Goal: Information Seeking & Learning: Learn about a topic

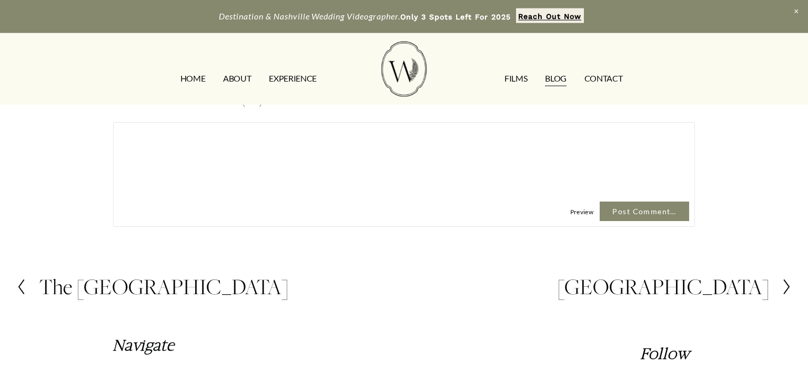
scroll to position [2229, 0]
click at [127, 276] on h2 "The [GEOGRAPHIC_DATA]" at bounding box center [163, 287] width 249 height 23
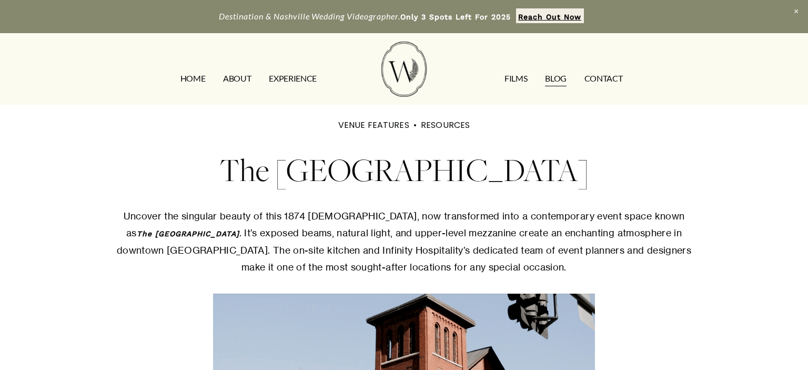
click at [406, 165] on h1 "The [GEOGRAPHIC_DATA]" at bounding box center [404, 169] width 582 height 47
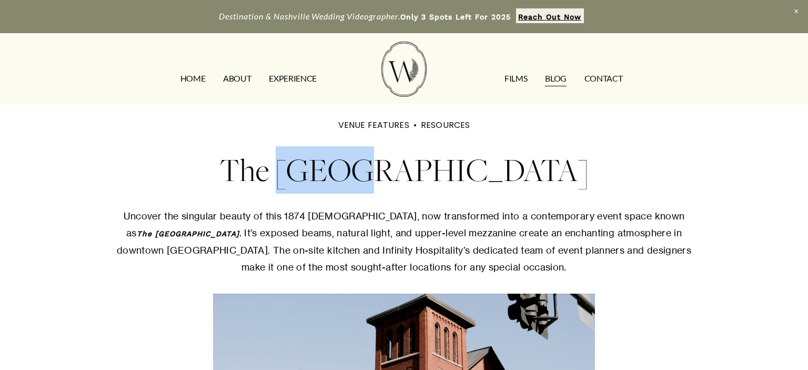
click at [406, 165] on h1 "The [GEOGRAPHIC_DATA]" at bounding box center [404, 169] width 582 height 47
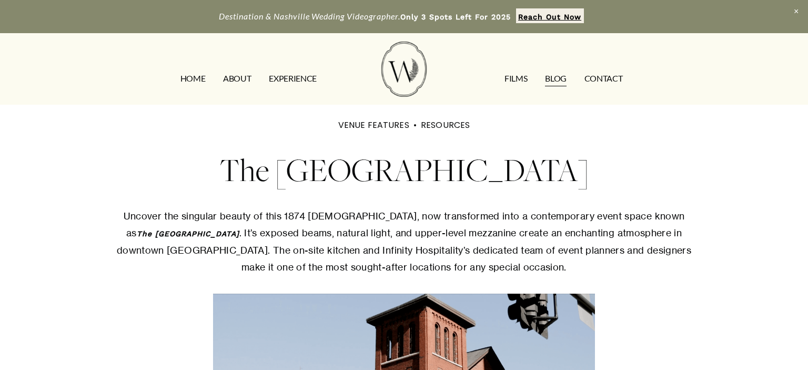
click at [406, 165] on h1 "The Bell Tower" at bounding box center [404, 169] width 582 height 47
click at [544, 169] on h1 "The Bell Tower" at bounding box center [404, 169] width 582 height 47
click at [555, 83] on link "Blog" at bounding box center [556, 79] width 22 height 17
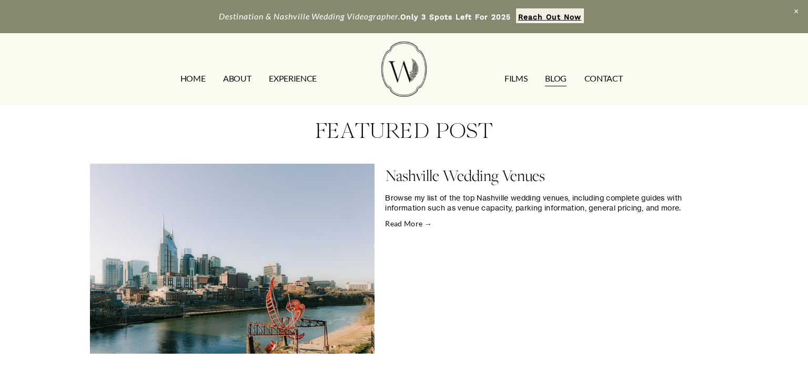
click at [395, 222] on link "Read More →" at bounding box center [551, 223] width 333 height 11
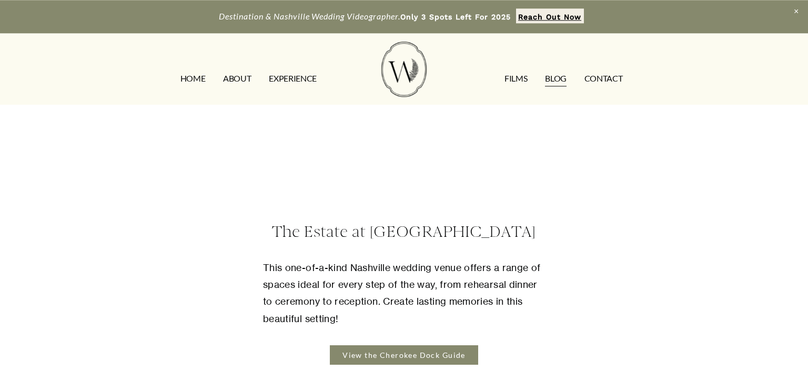
scroll to position [1646, 0]
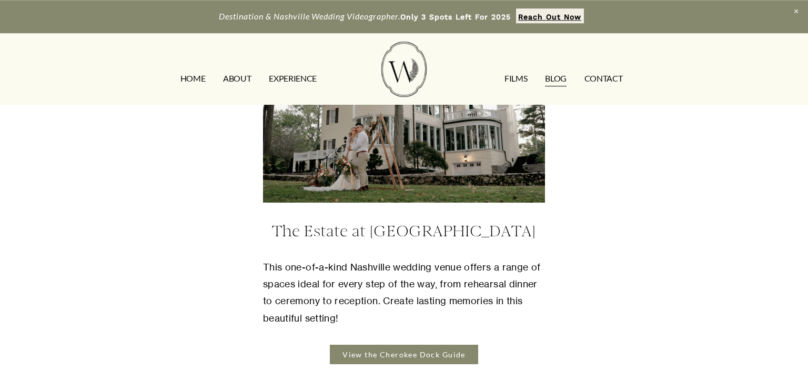
click at [397, 345] on link "View the Cherokee Dock Guide" at bounding box center [404, 354] width 148 height 19
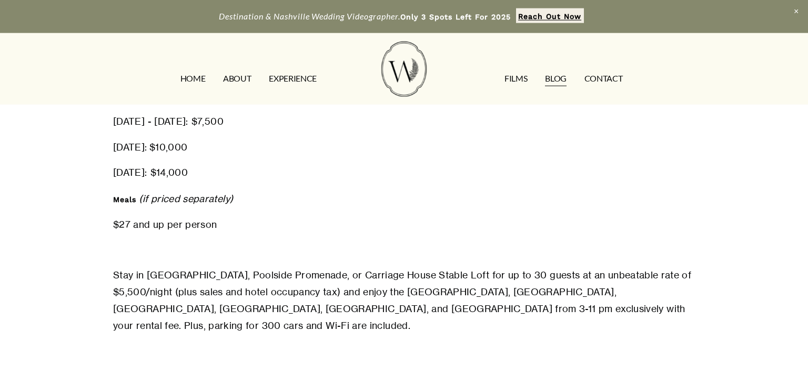
scroll to position [1823, 0]
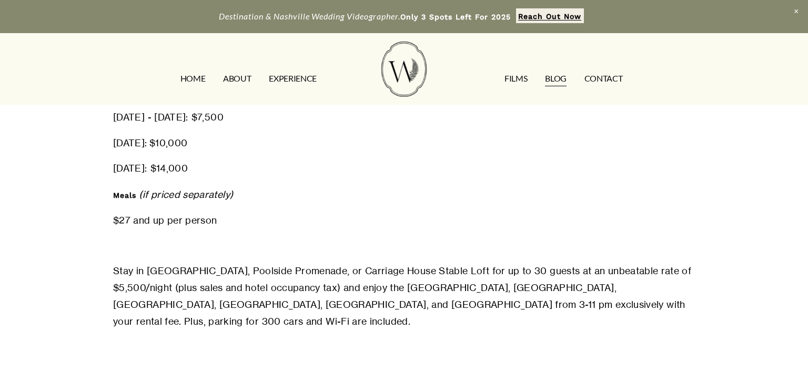
click at [377, 263] on p "Stay in [GEOGRAPHIC_DATA], Poolside Promenade, or Carriage House Stable Loft fo…" at bounding box center [404, 297] width 582 height 68
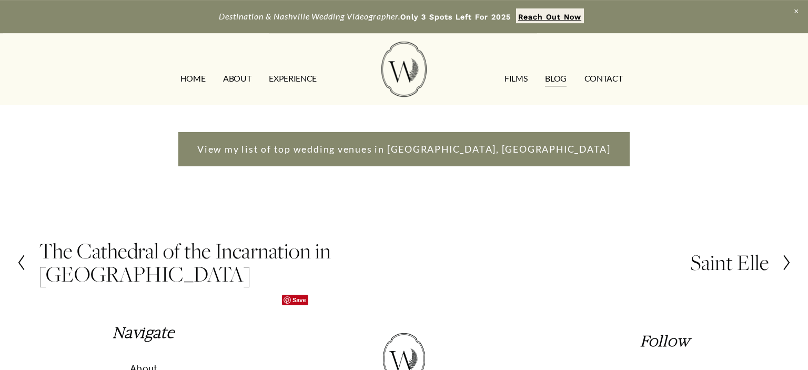
scroll to position [2080, 0]
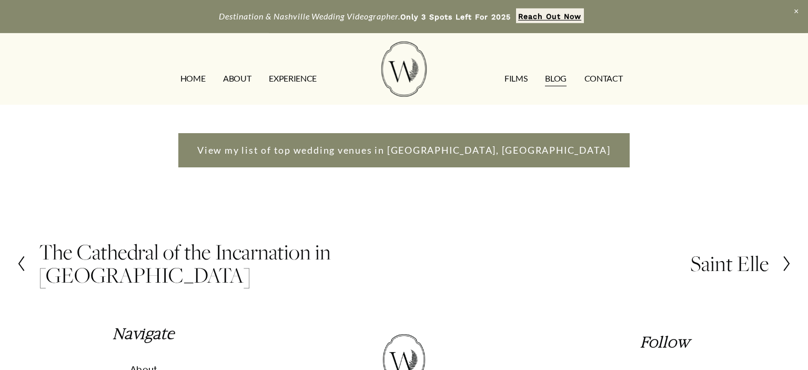
click at [287, 241] on h2 "The Cathedral of the Incarnation in [GEOGRAPHIC_DATA]" at bounding box center [221, 264] width 365 height 46
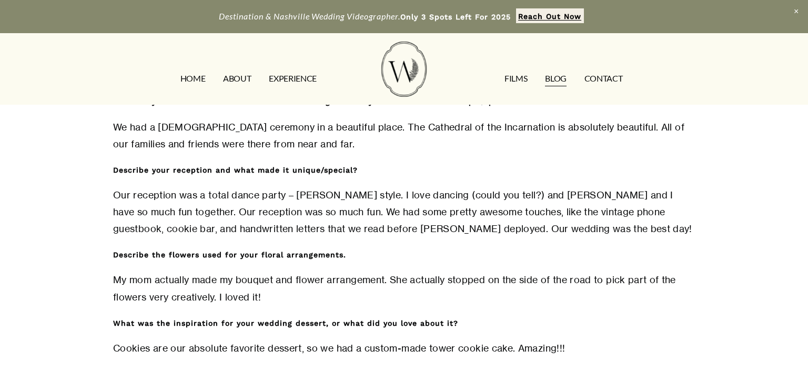
scroll to position [873, 0]
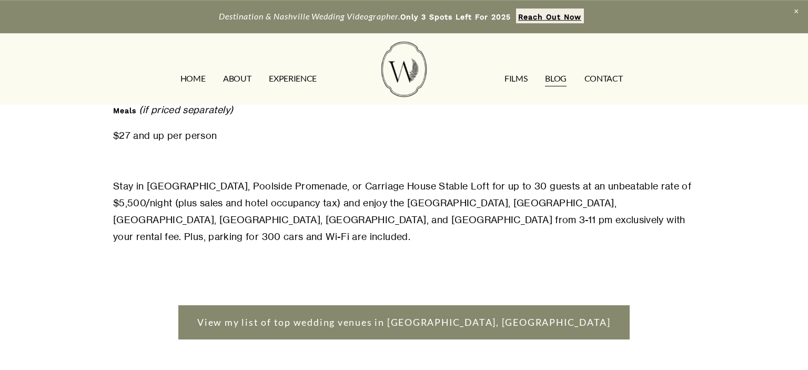
scroll to position [1848, 0]
